Goal: Information Seeking & Learning: Check status

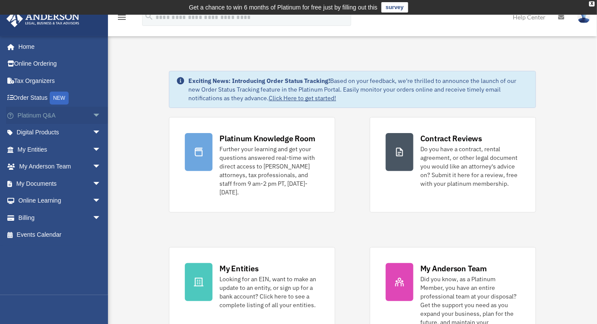
click at [92, 113] on span "arrow_drop_down" at bounding box center [100, 116] width 17 height 18
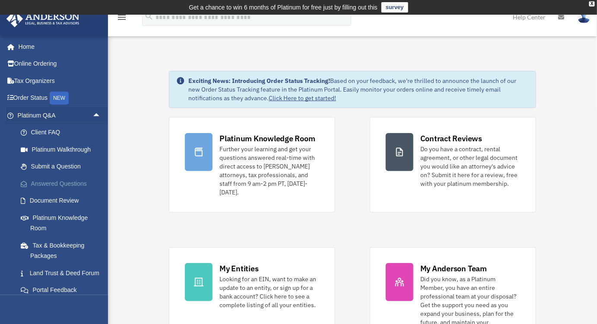
click at [46, 183] on link "Answered Questions" at bounding box center [63, 183] width 102 height 17
click at [56, 181] on link "Answered Questions" at bounding box center [63, 183] width 102 height 17
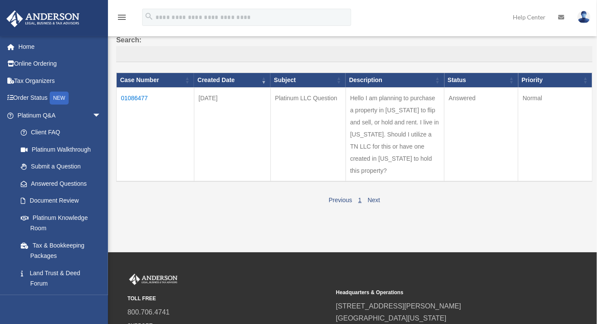
scroll to position [92, 0]
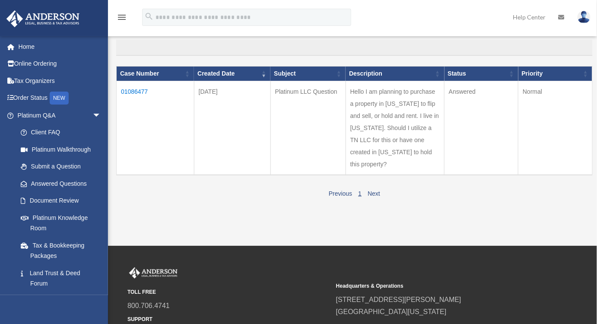
click at [140, 89] on td "01086477" at bounding box center [156, 128] width 78 height 94
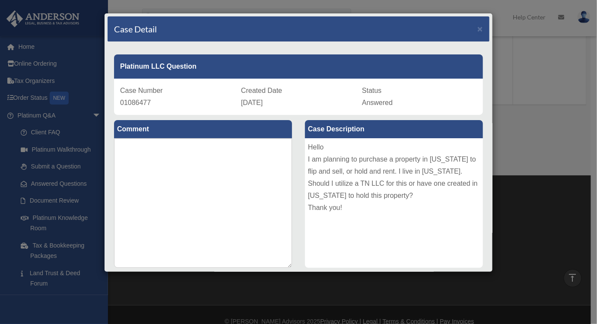
scroll to position [0, 0]
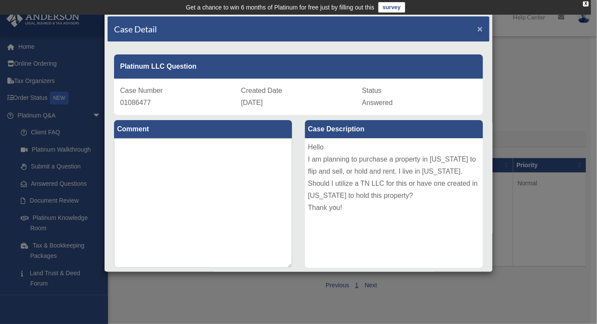
click at [477, 28] on span "×" at bounding box center [480, 29] width 6 height 10
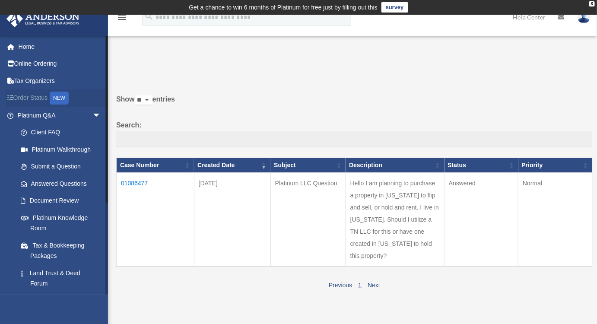
click at [25, 97] on link "Order Status NEW" at bounding box center [60, 98] width 108 height 18
click at [62, 95] on div "NEW" at bounding box center [59, 98] width 19 height 13
